Goal: Task Accomplishment & Management: Manage account settings

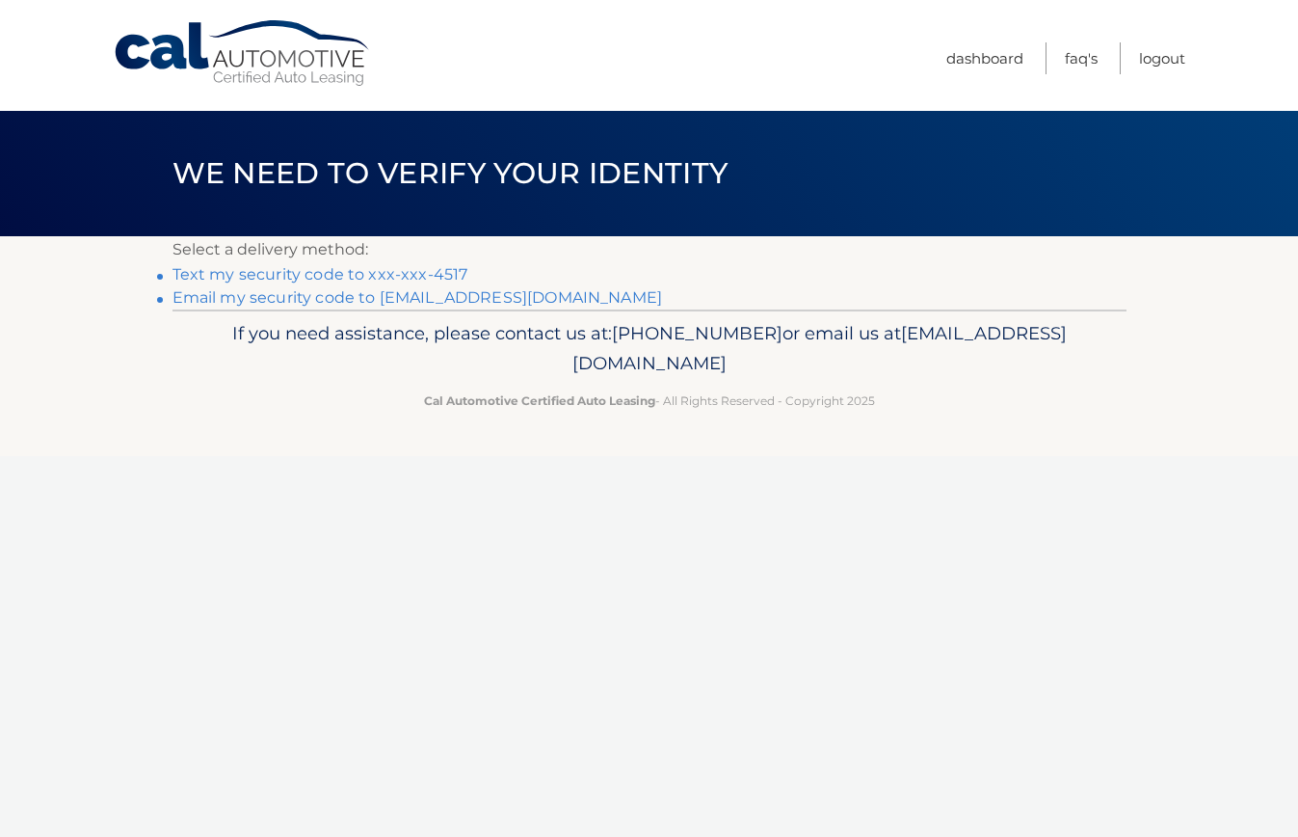
click at [414, 276] on link "Text my security code to xxx-xxx-4517" at bounding box center [321, 274] width 296 height 18
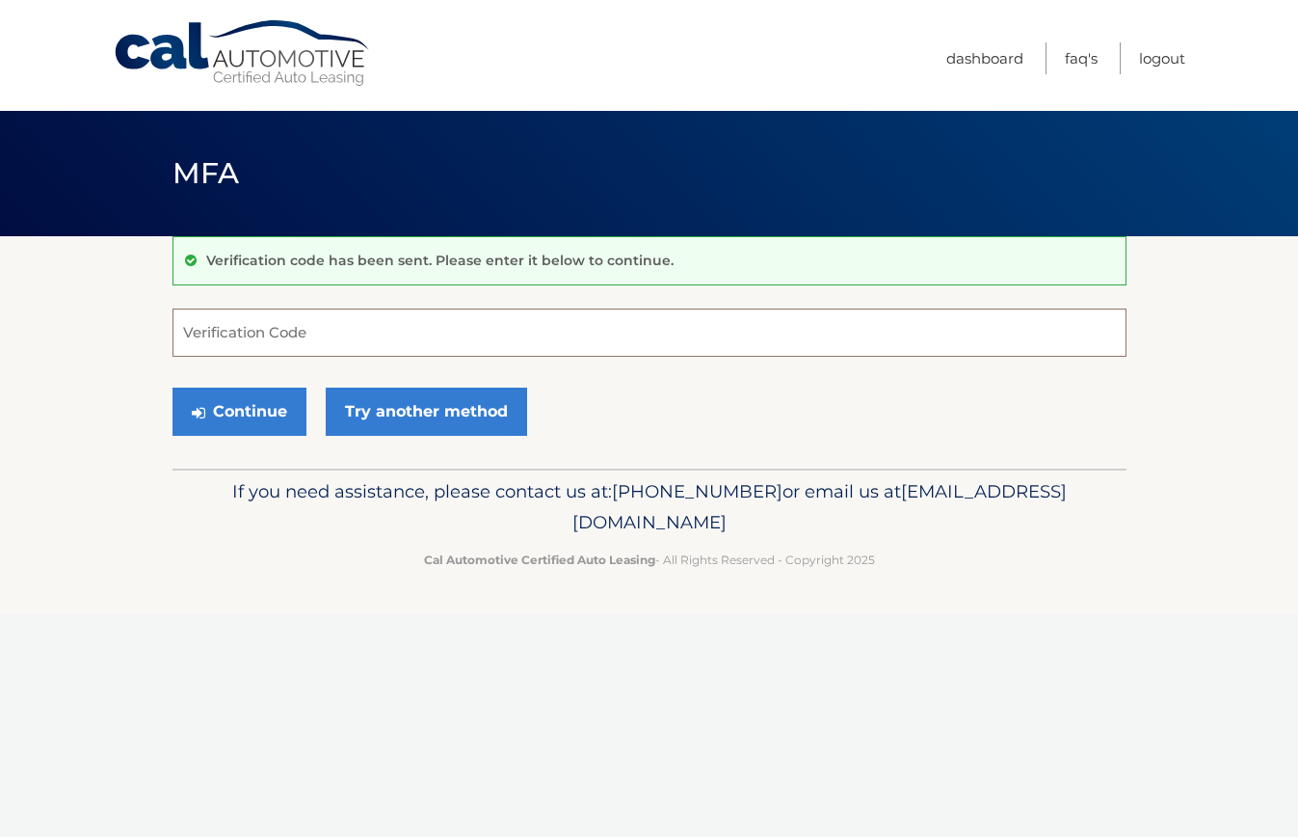
click at [461, 330] on input "Verification Code" at bounding box center [650, 332] width 954 height 48
type input "126681"
click at [280, 419] on button "Continue" at bounding box center [240, 411] width 134 height 48
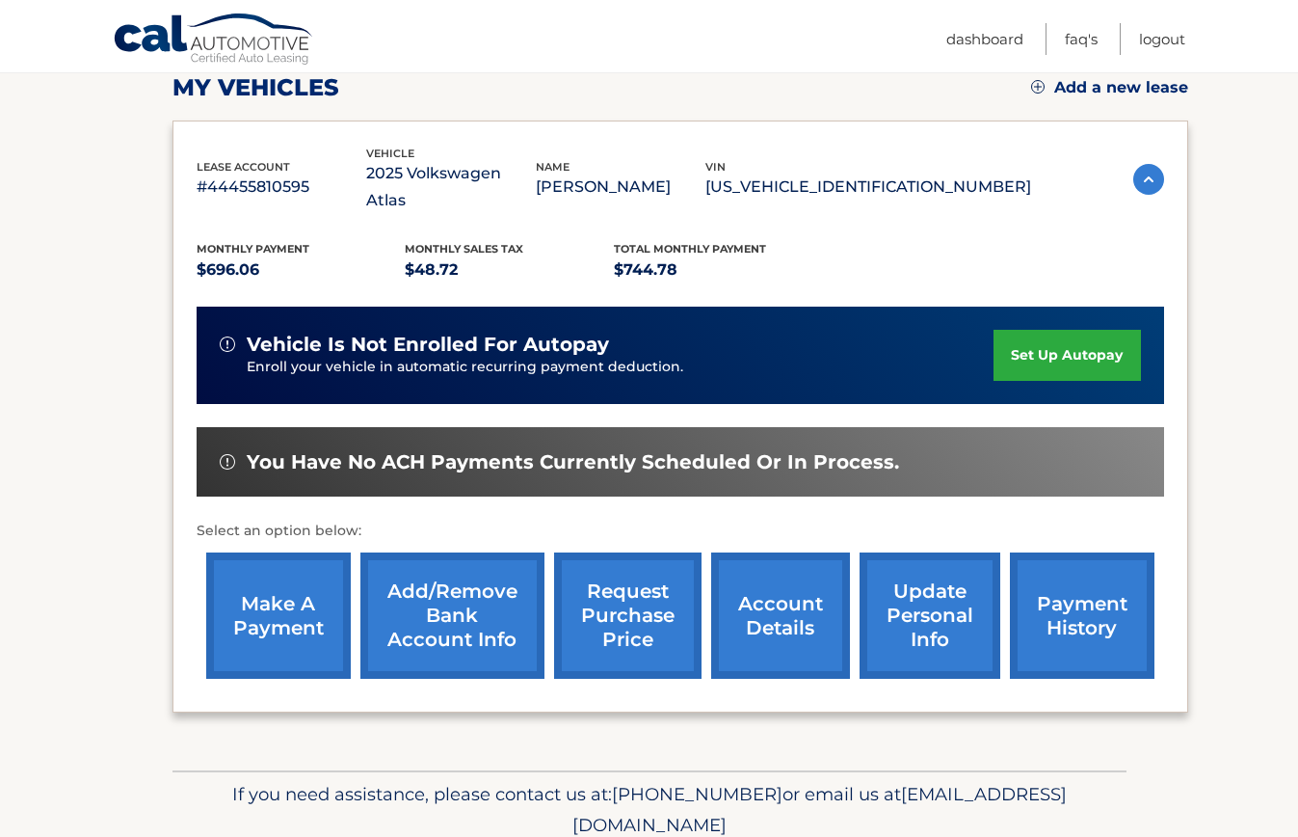
scroll to position [297, 0]
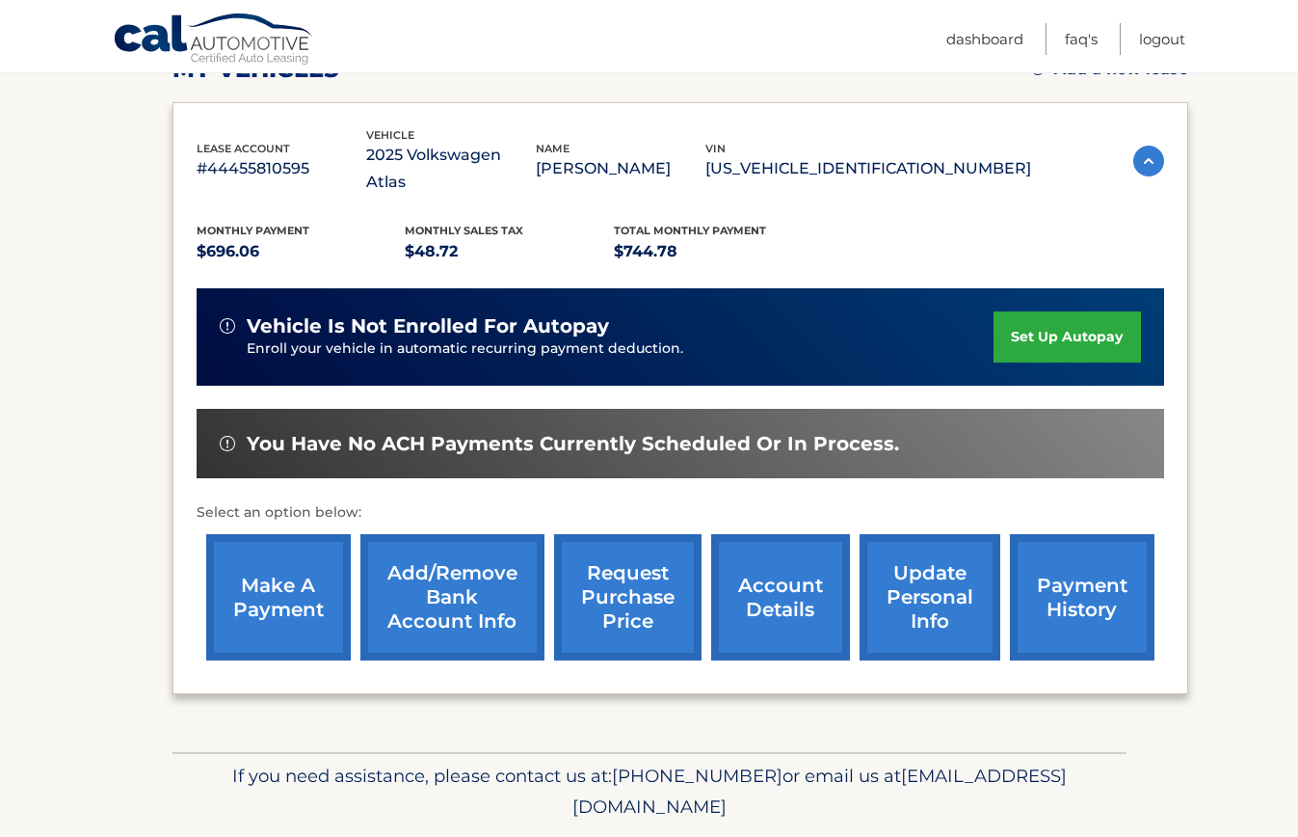
click at [296, 568] on link "make a payment" at bounding box center [278, 597] width 145 height 126
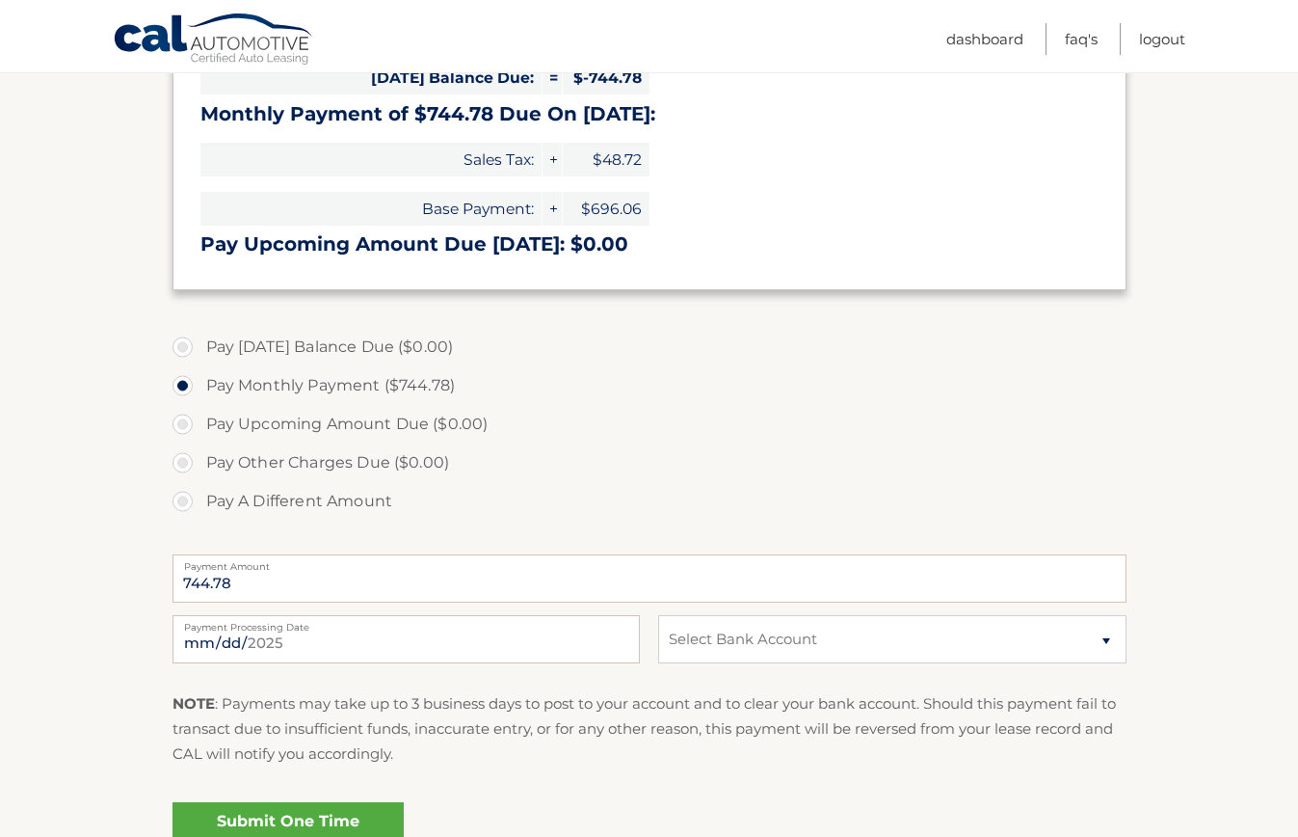
scroll to position [494, 0]
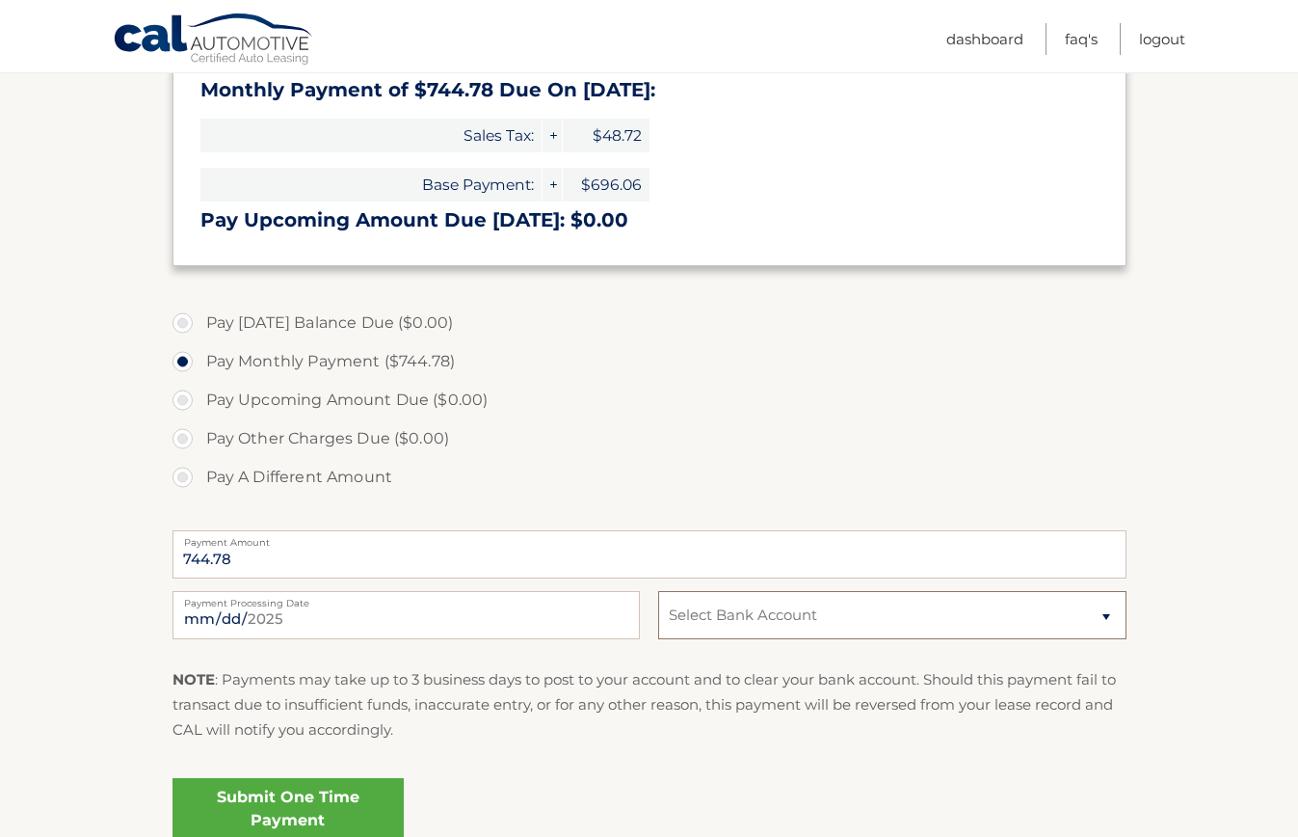
click at [888, 613] on select "Select Bank Account Checking WELLS FARGO BANK, NA *****6109 Checking TRUIST BAN…" at bounding box center [891, 615] width 467 height 48
select select "NDY0MTQ4NDgtODZmNy00NmE0LWJjZGYtMTkwMzAzYjAwNDMw"
click at [658, 591] on select "Select Bank Account Checking WELLS FARGO BANK, NA *****6109 Checking TRUIST BAN…" at bounding box center [891, 615] width 467 height 48
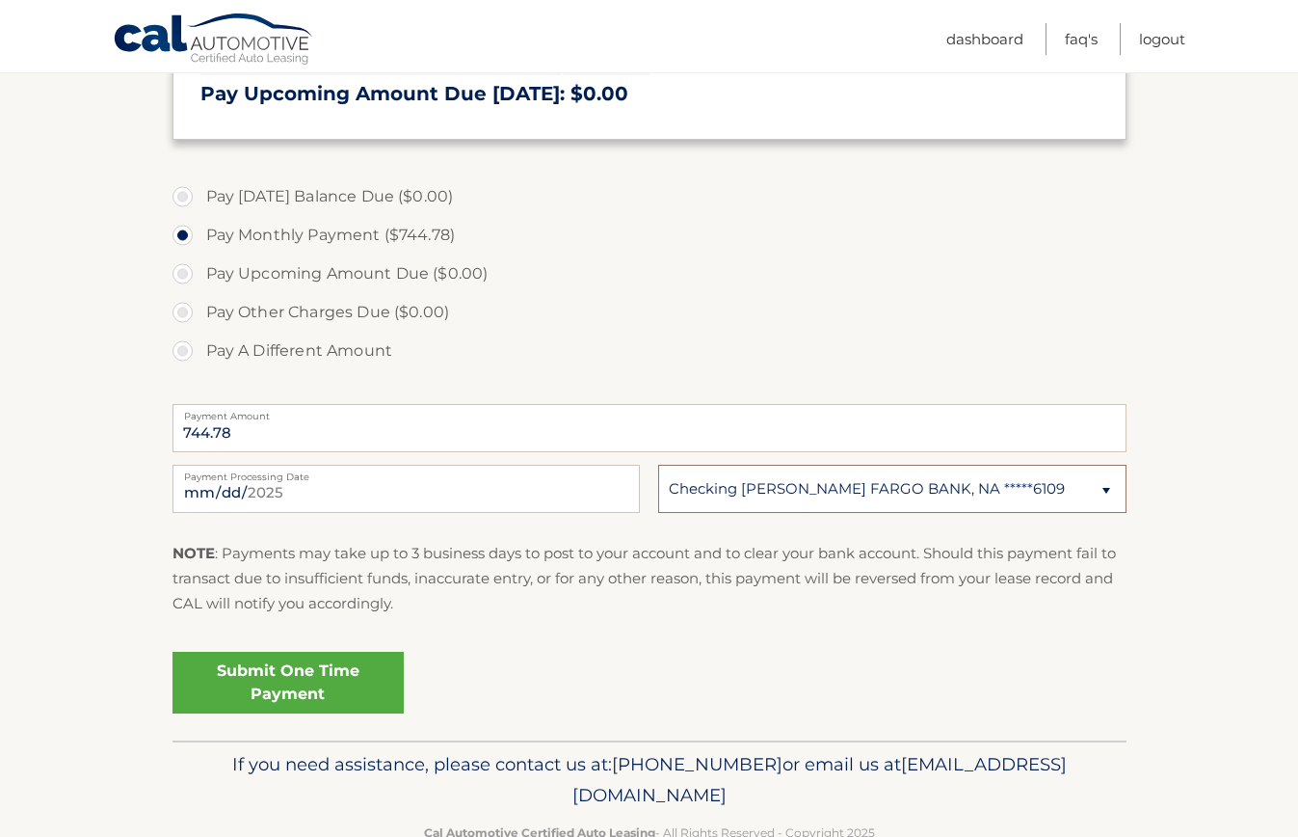
scroll to position [650, 0]
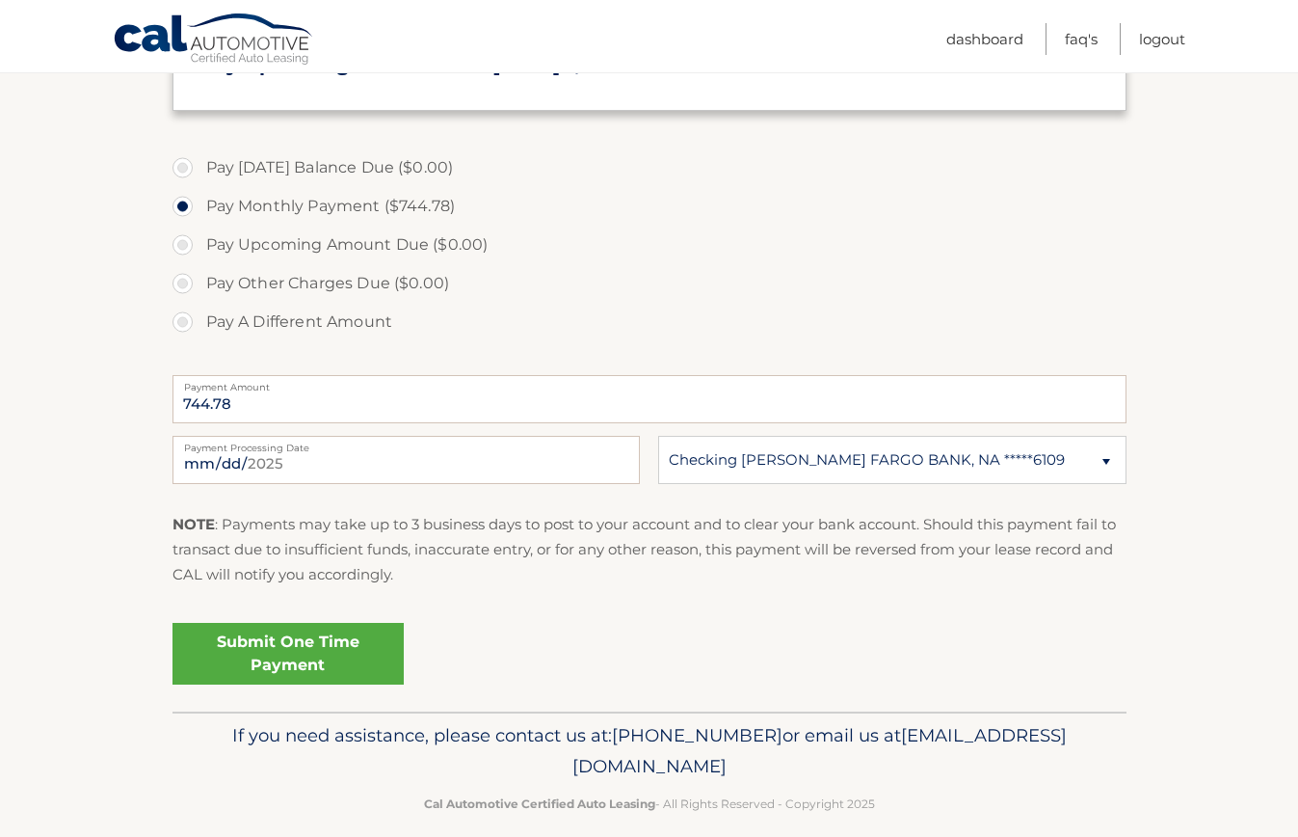
click at [343, 666] on link "Submit One Time Payment" at bounding box center [288, 654] width 231 height 62
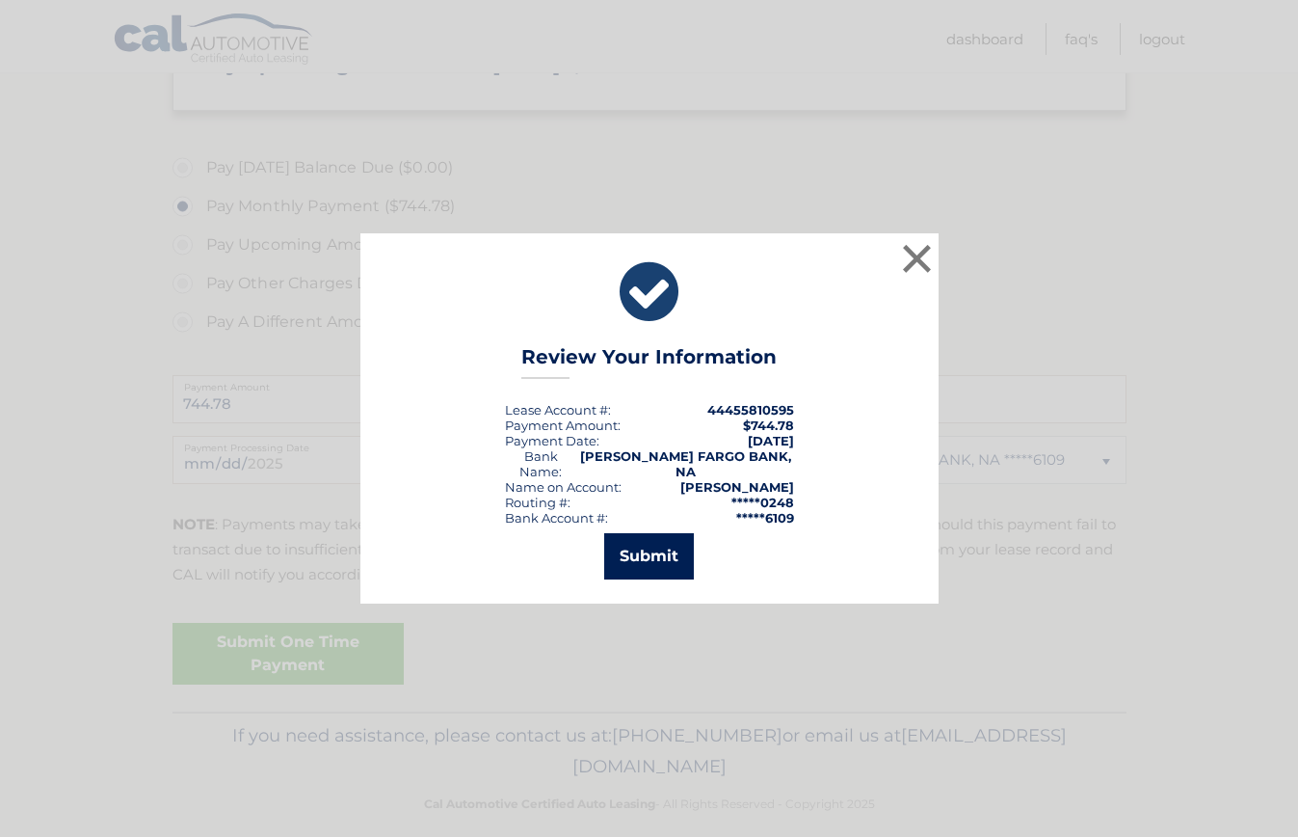
click at [662, 554] on button "Submit" at bounding box center [649, 556] width 90 height 46
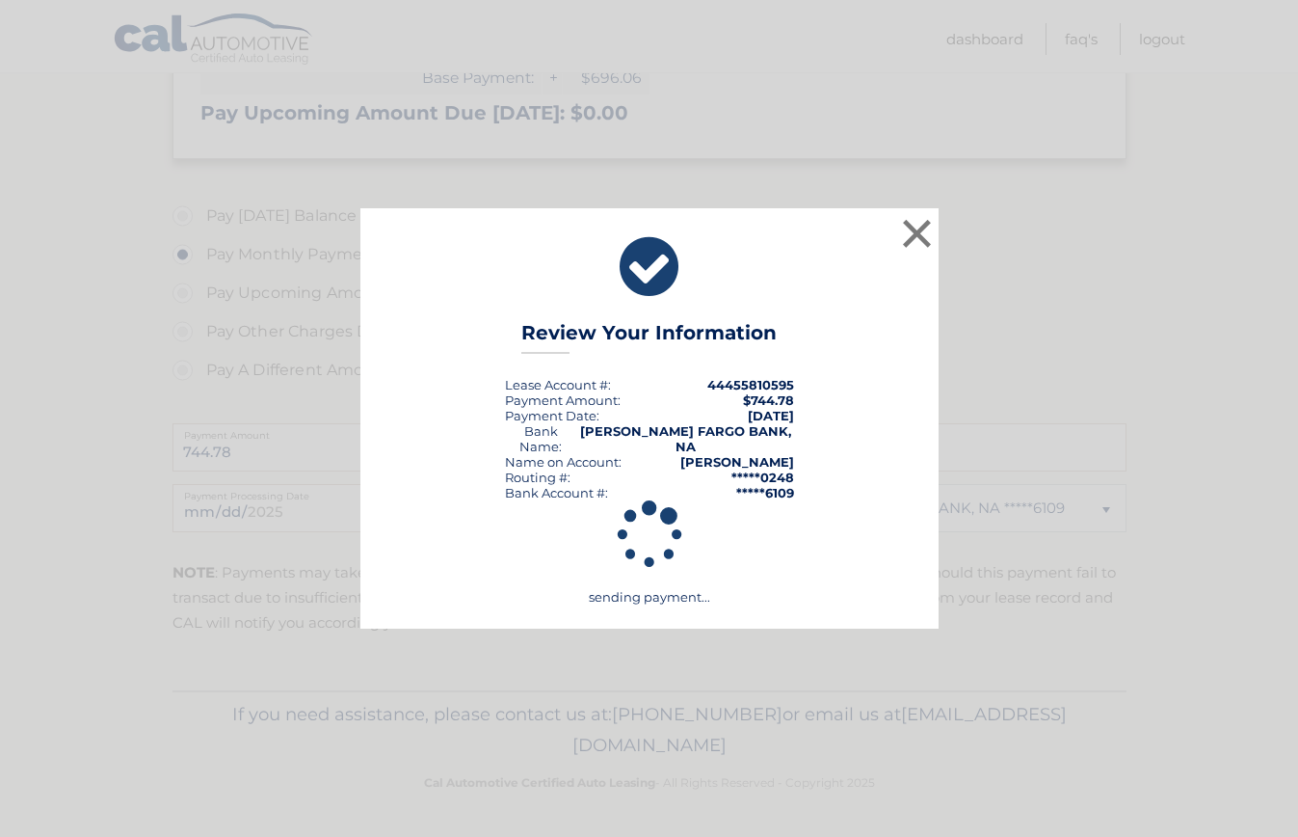
scroll to position [601, 0]
